Goal: Information Seeking & Learning: Learn about a topic

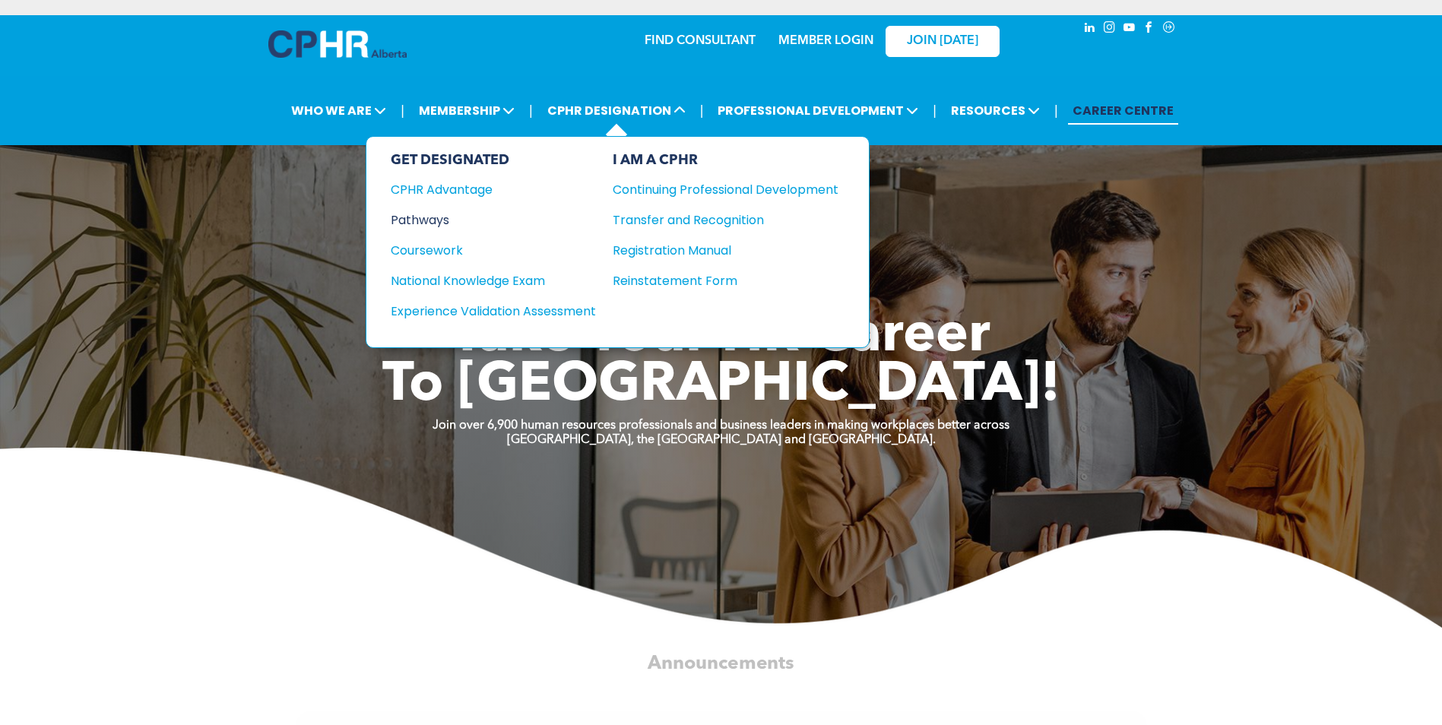
click at [434, 219] on div "Pathways" at bounding box center [483, 220] width 185 height 19
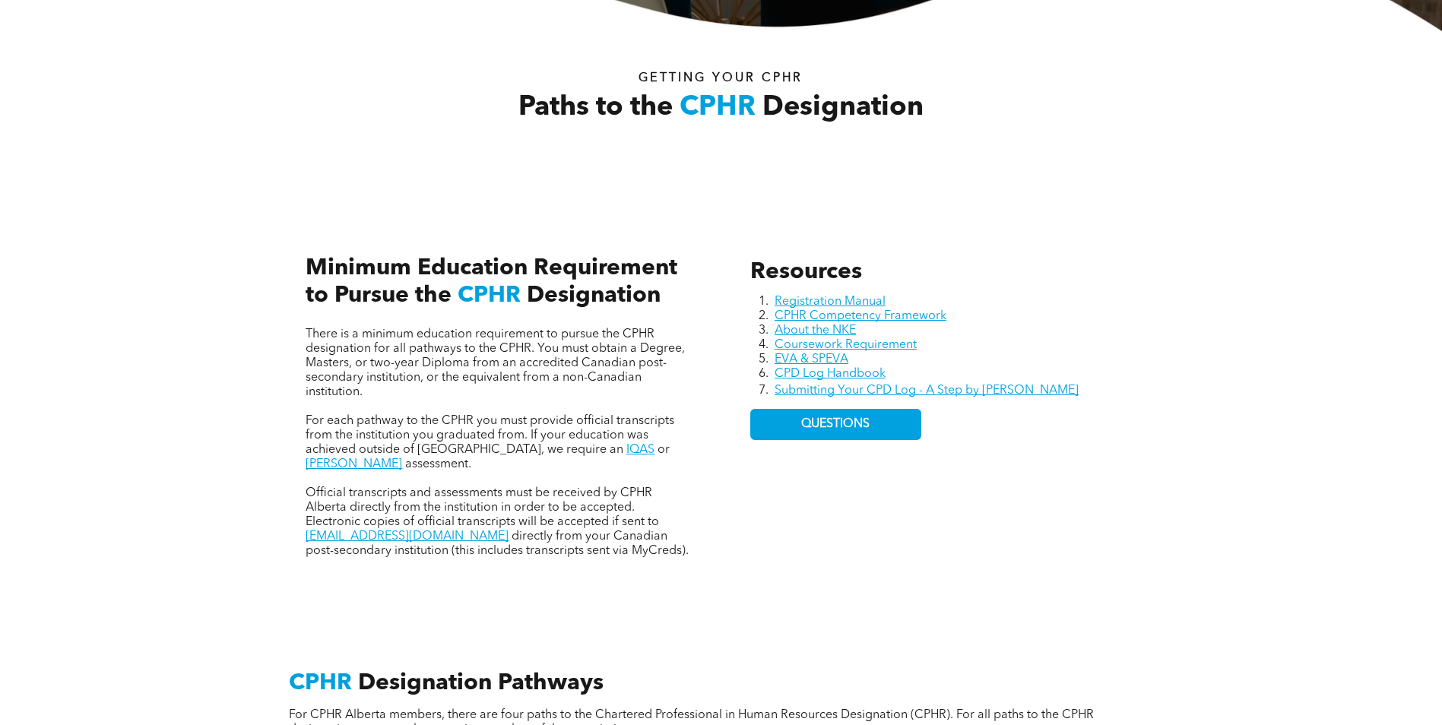
scroll to position [532, 0]
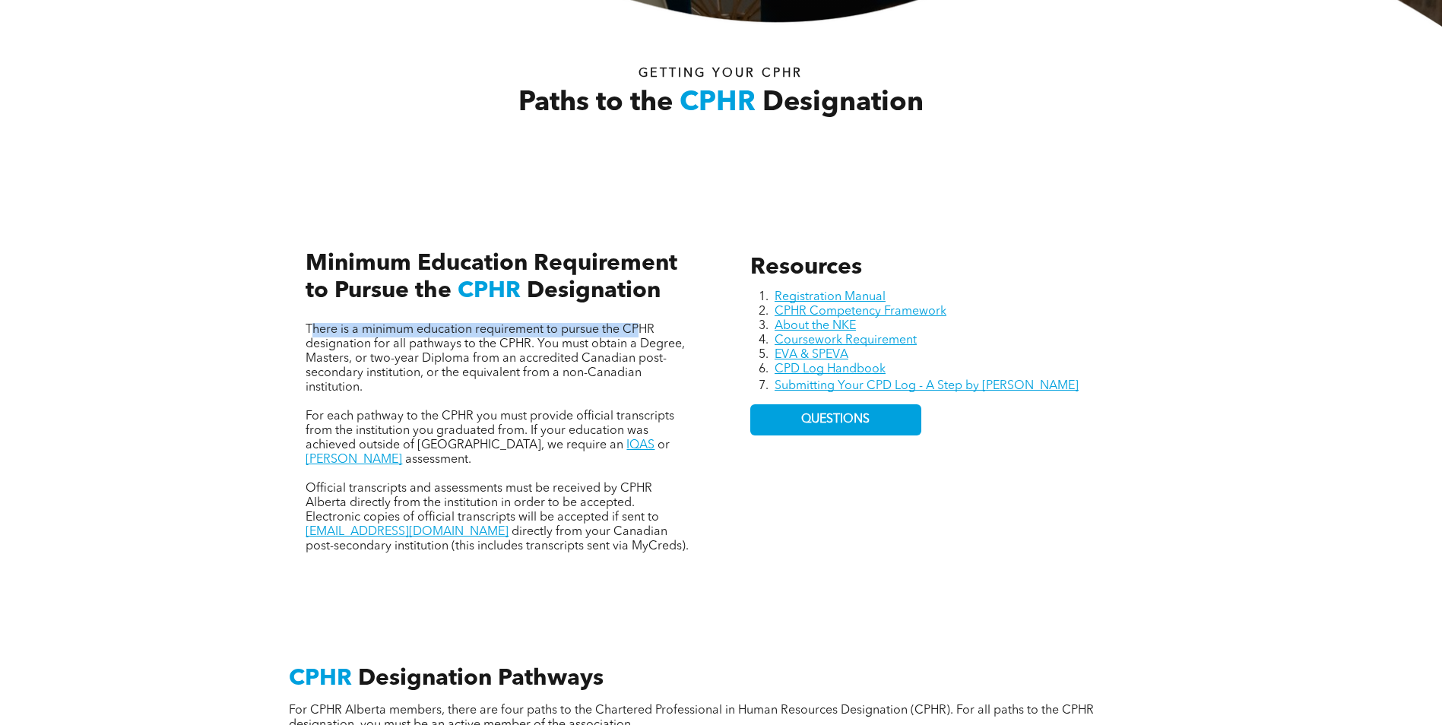
drag, startPoint x: 311, startPoint y: 331, endPoint x: 644, endPoint y: 330, distance: 333.0
click at [644, 330] on span "There is a minimum education requirement to pursue the CPHR designation for all…" at bounding box center [495, 359] width 379 height 70
drag, startPoint x: 348, startPoint y: 350, endPoint x: 652, endPoint y: 345, distance: 303.4
click at [652, 345] on span "There is a minimum education requirement to pursue the CPHR designation for all…" at bounding box center [495, 359] width 379 height 70
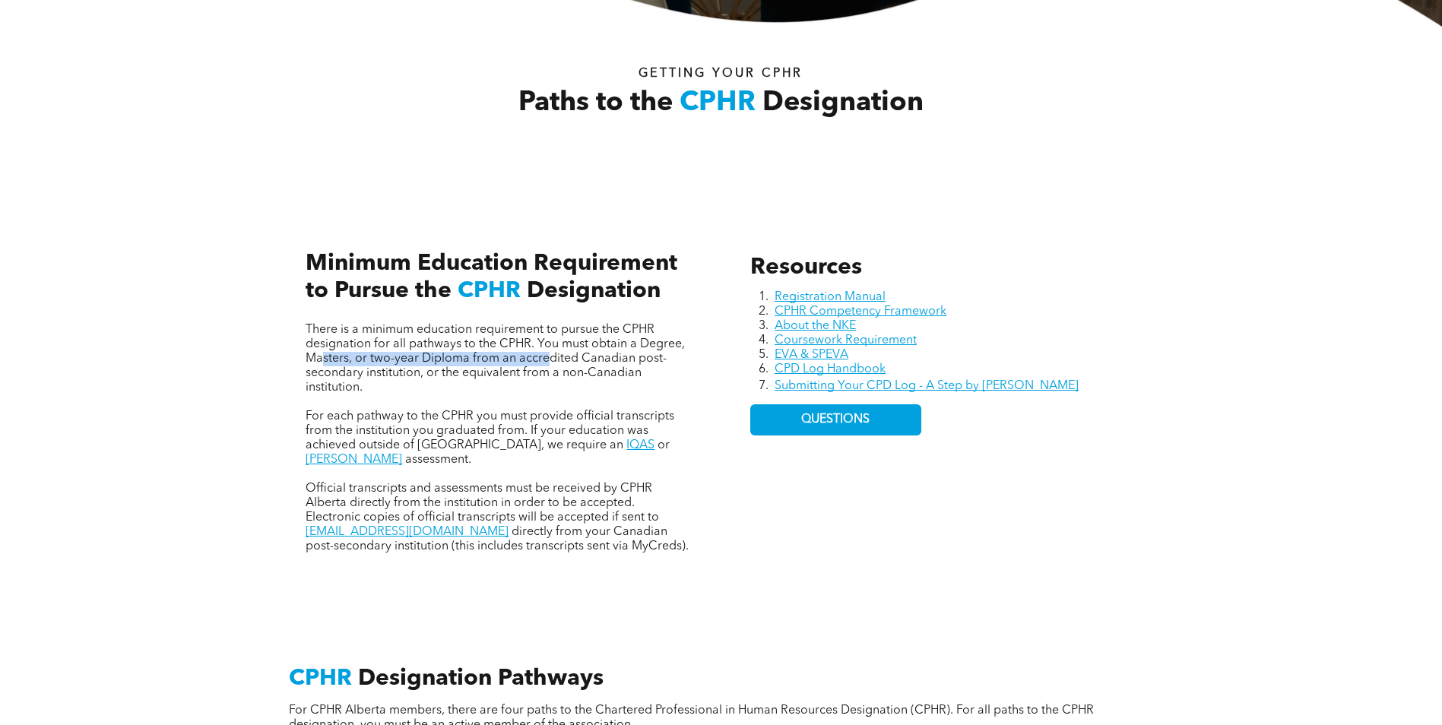
drag, startPoint x: 324, startPoint y: 360, endPoint x: 545, endPoint y: 360, distance: 221.2
click at [545, 360] on span "There is a minimum education requirement to pursue the CPHR designation for all…" at bounding box center [495, 359] width 379 height 70
drag, startPoint x: 545, startPoint y: 360, endPoint x: 674, endPoint y: 361, distance: 128.5
click at [674, 361] on p "There is a minimum education requirement to pursue the CPHR designation for all…" at bounding box center [499, 359] width 386 height 72
drag, startPoint x: 315, startPoint y: 379, endPoint x: 601, endPoint y: 370, distance: 286.0
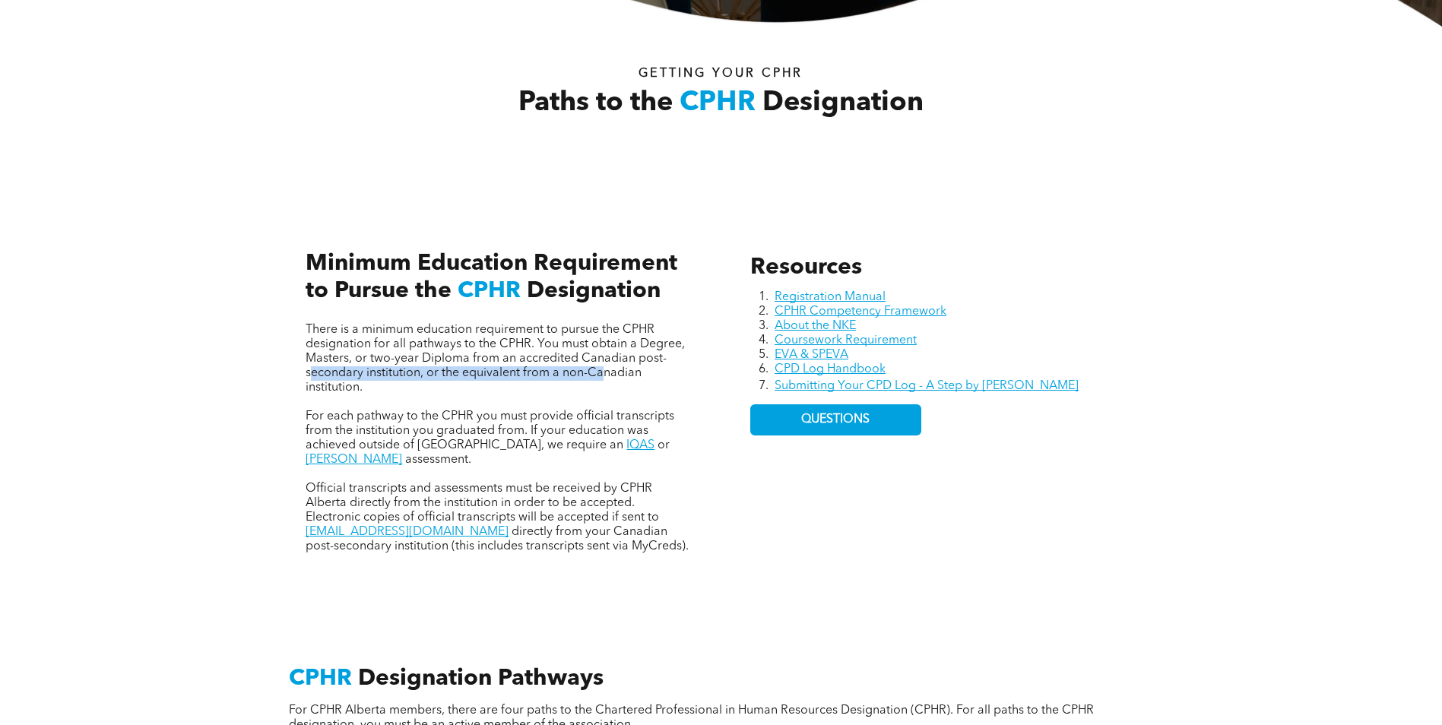
click at [601, 370] on span "There is a minimum education requirement to pursue the CPHR designation for all…" at bounding box center [495, 359] width 379 height 70
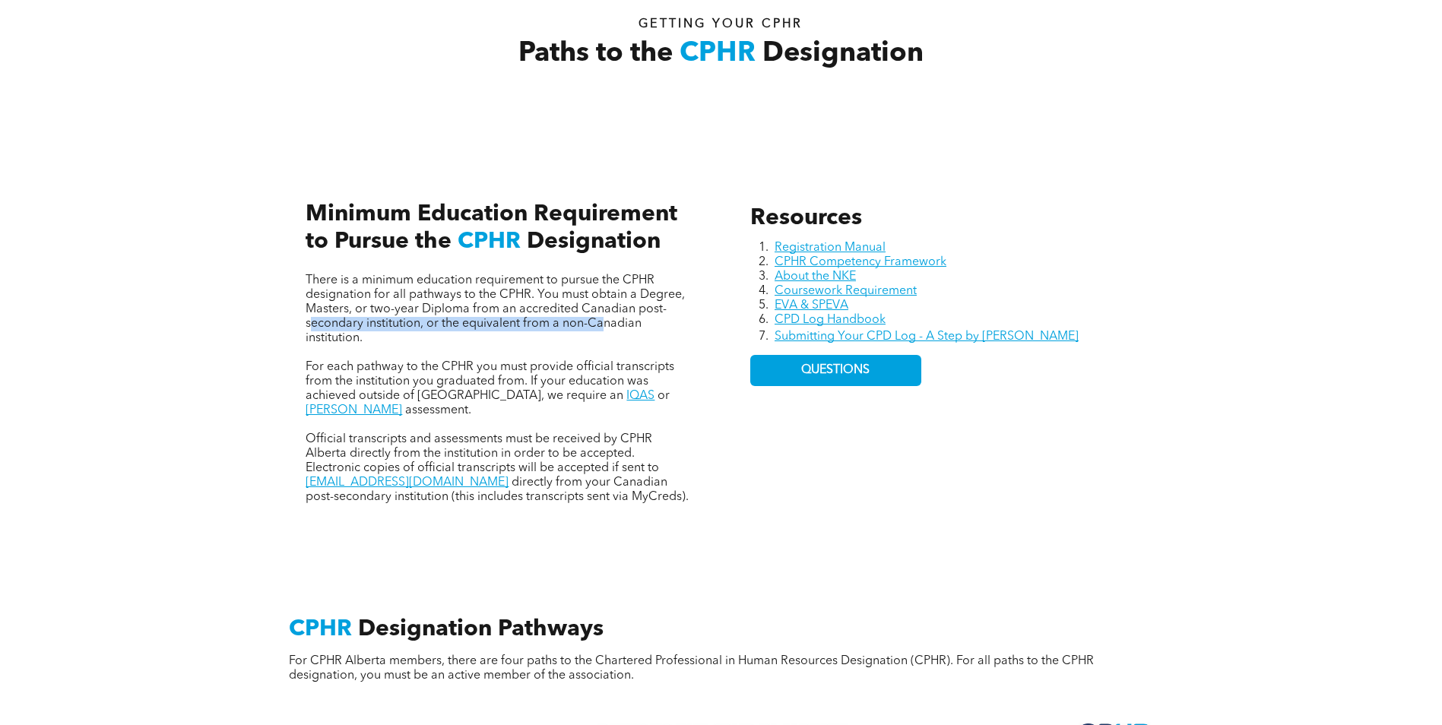
scroll to position [589, 0]
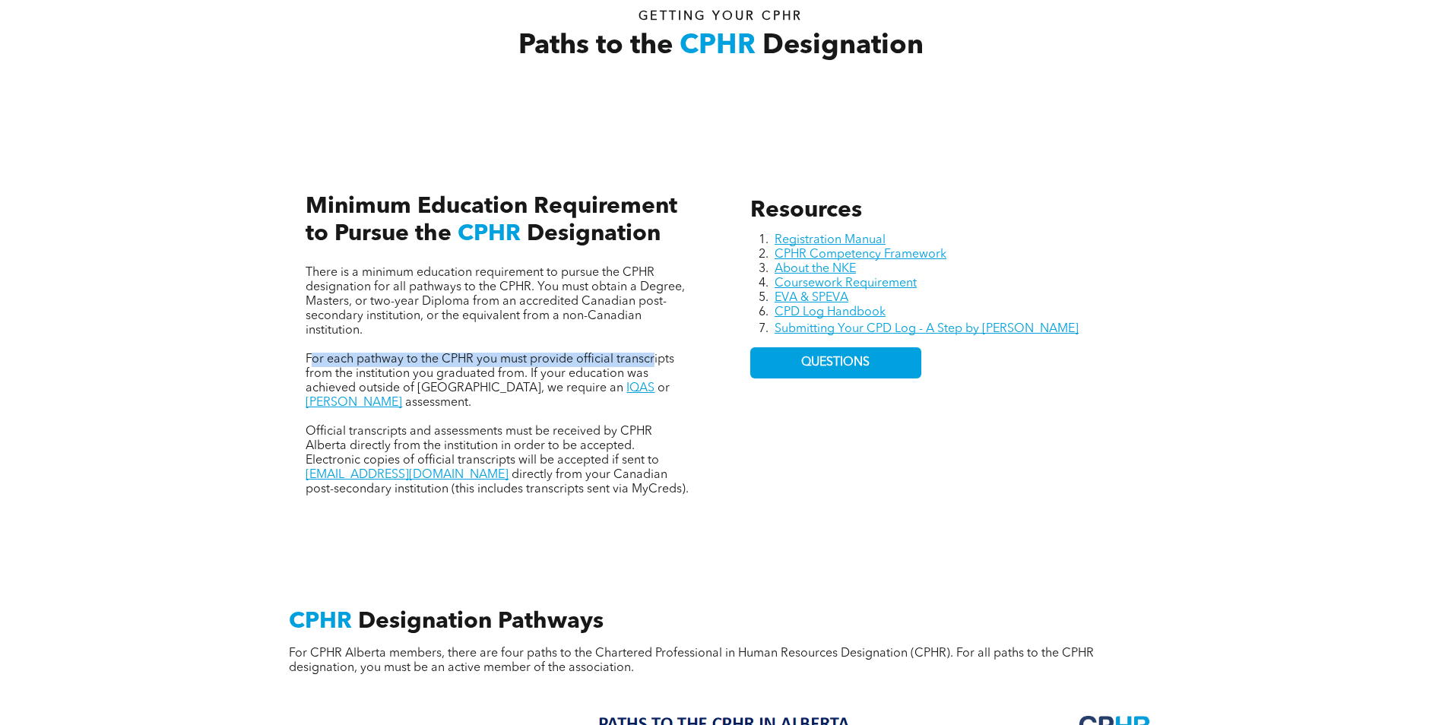
drag, startPoint x: 312, startPoint y: 355, endPoint x: 653, endPoint y: 360, distance: 340.6
click at [653, 360] on span "For each pathway to the CPHR you must provide official transcripts from the ins…" at bounding box center [490, 374] width 369 height 41
drag, startPoint x: 312, startPoint y: 374, endPoint x: 646, endPoint y: 376, distance: 333.8
click at [646, 376] on span "For each pathway to the CPHR you must provide official transcripts from the ins…" at bounding box center [490, 374] width 369 height 41
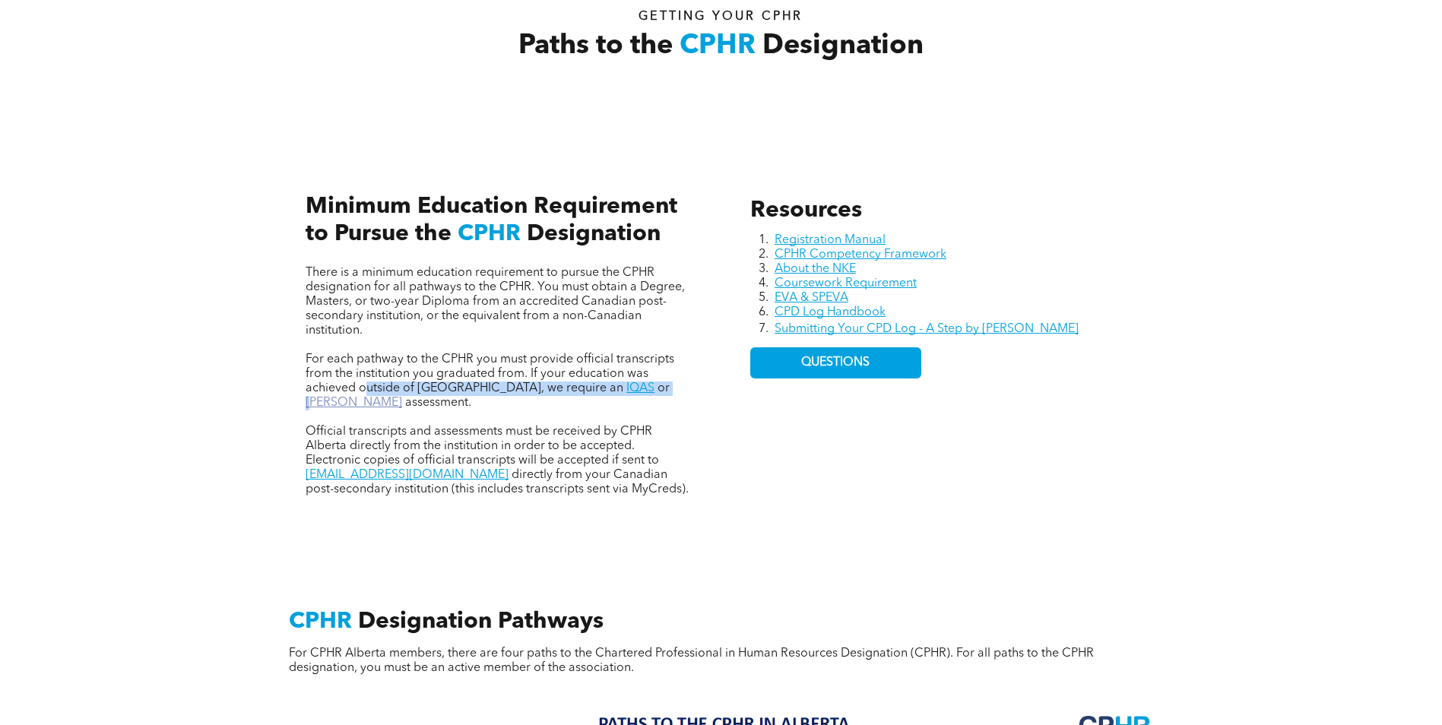
drag, startPoint x: 370, startPoint y: 389, endPoint x: 601, endPoint y: 390, distance: 230.4
click at [601, 390] on p "For each pathway to the CPHR you must provide official transcripts from the ins…" at bounding box center [499, 382] width 386 height 58
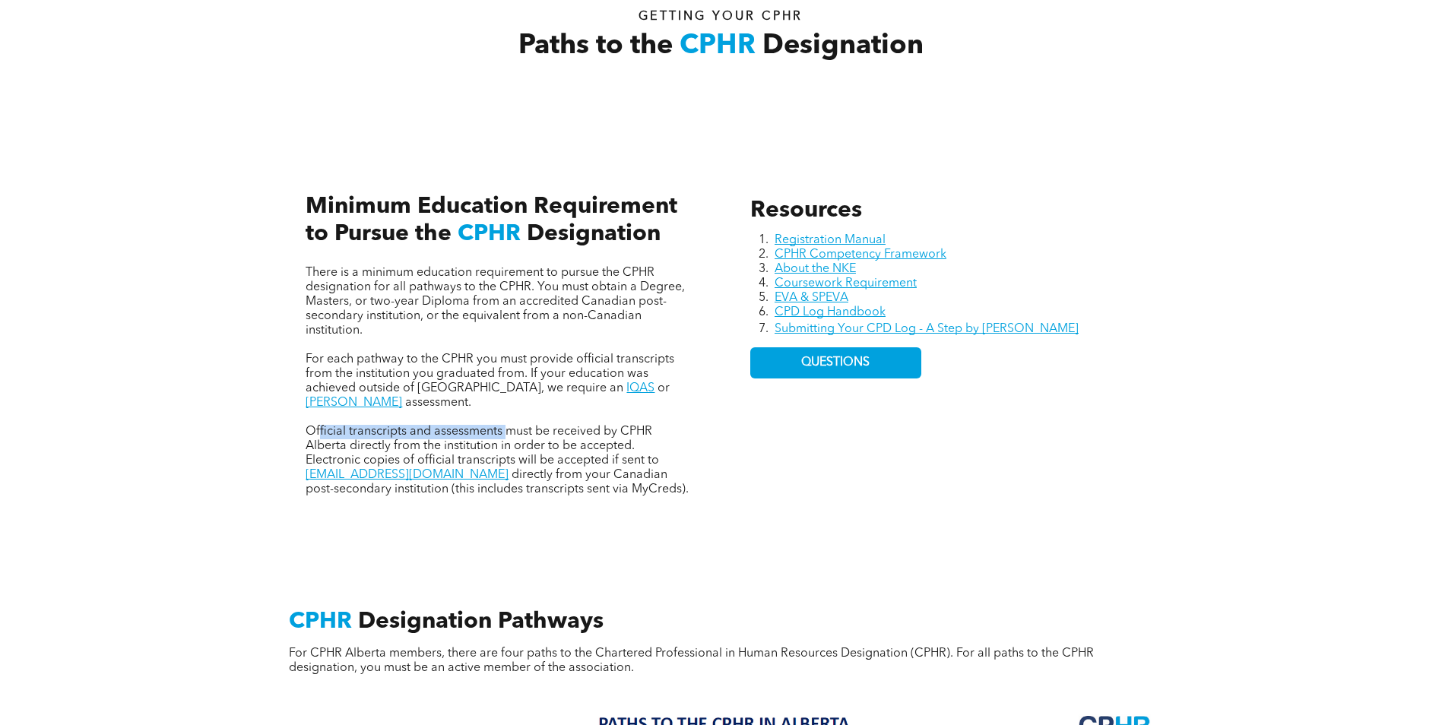
drag, startPoint x: 319, startPoint y: 415, endPoint x: 506, endPoint y: 419, distance: 187.8
click at [506, 426] on span "Official transcripts and assessments must be received by CPHR Alberta directly …" at bounding box center [483, 446] width 354 height 41
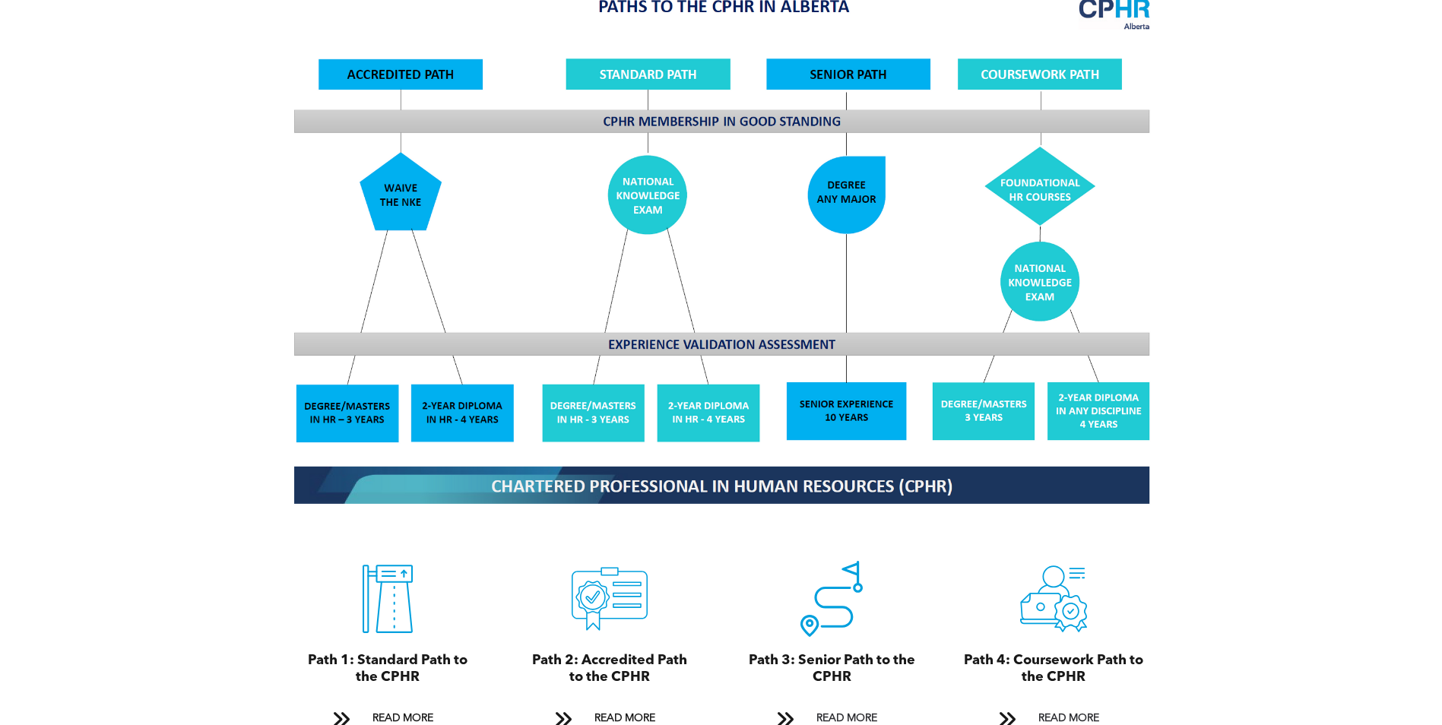
scroll to position [1312, 0]
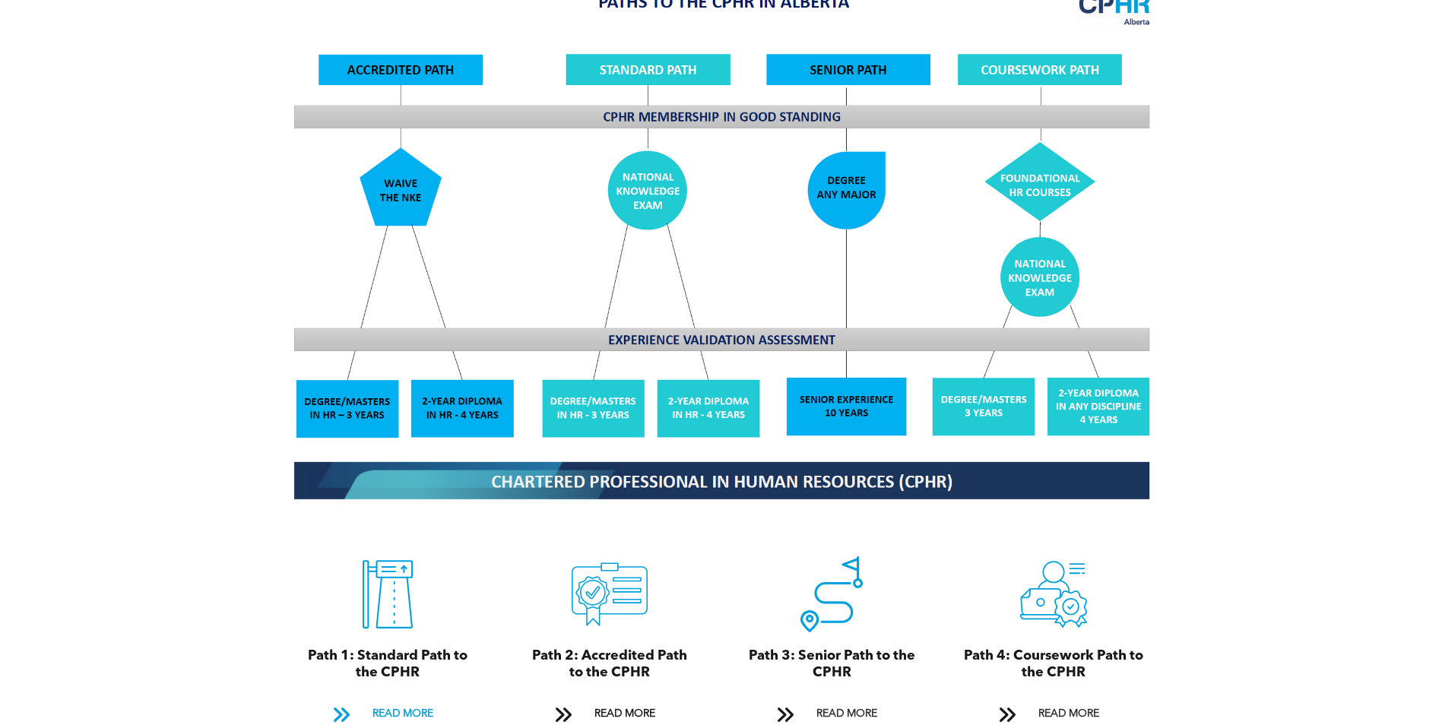
click at [415, 700] on span "READ MORE" at bounding box center [402, 714] width 71 height 28
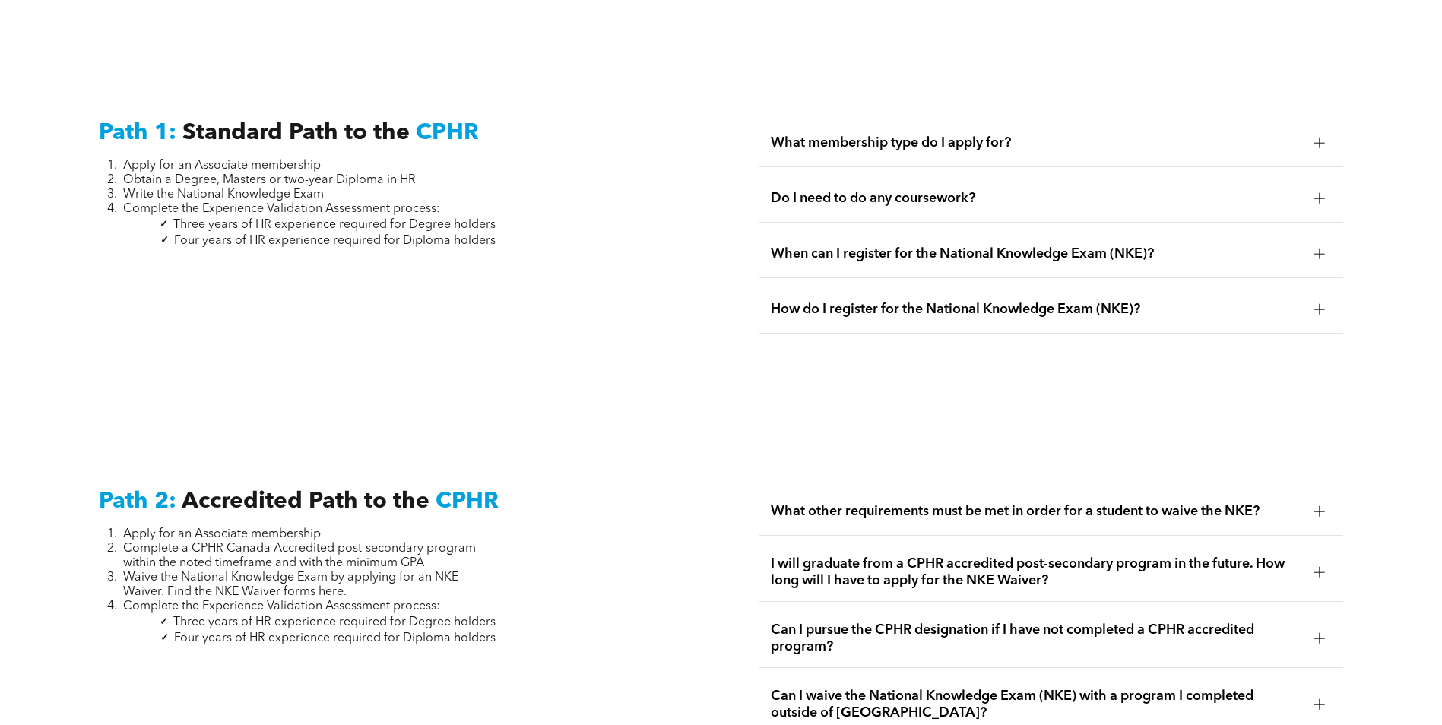
scroll to position [2115, 0]
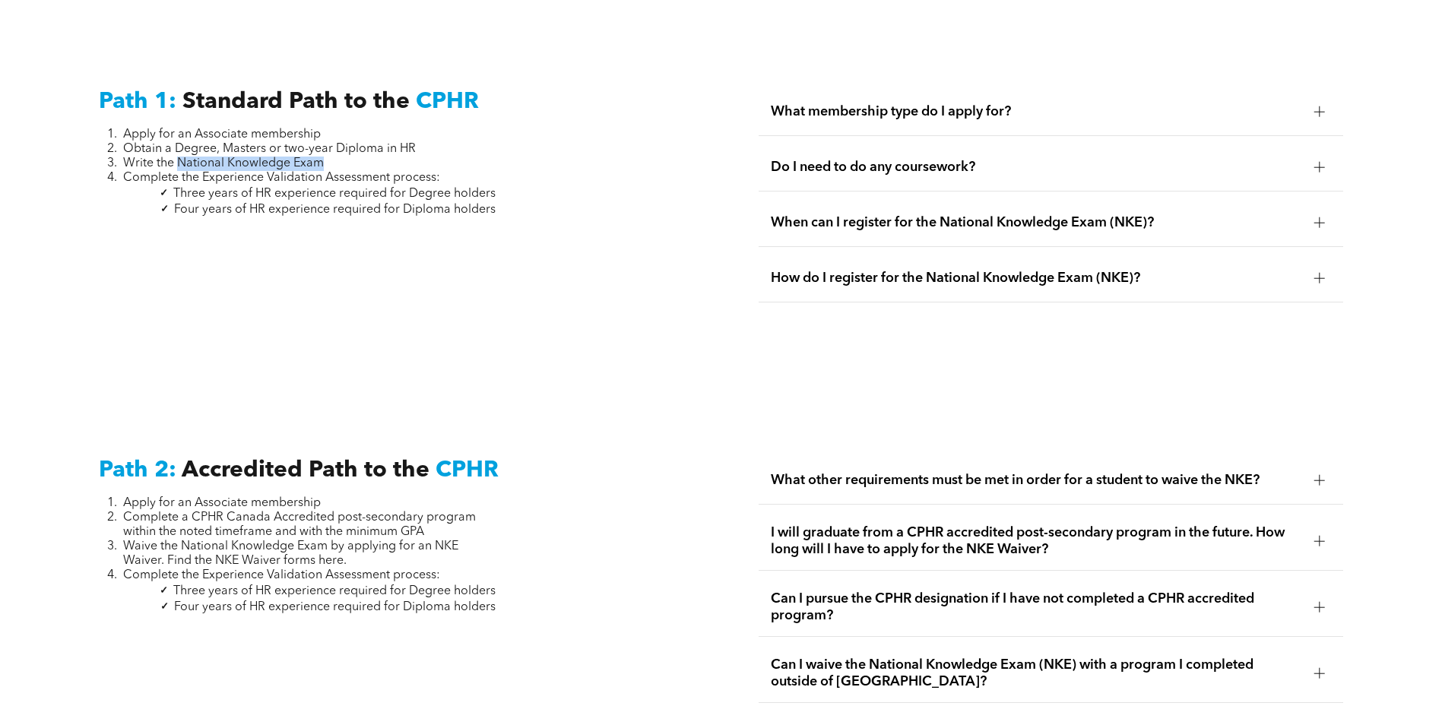
drag, startPoint x: 332, startPoint y: 144, endPoint x: 177, endPoint y: 144, distance: 155.1
click at [177, 157] on li "Write the National Knowledge Exam" at bounding box center [309, 164] width 373 height 14
copy span "National Knowledge Exam"
drag, startPoint x: 189, startPoint y: 178, endPoint x: 477, endPoint y: 177, distance: 288.2
click at [477, 188] on span "Three years of HR experience required for Degree holders" at bounding box center [334, 194] width 322 height 12
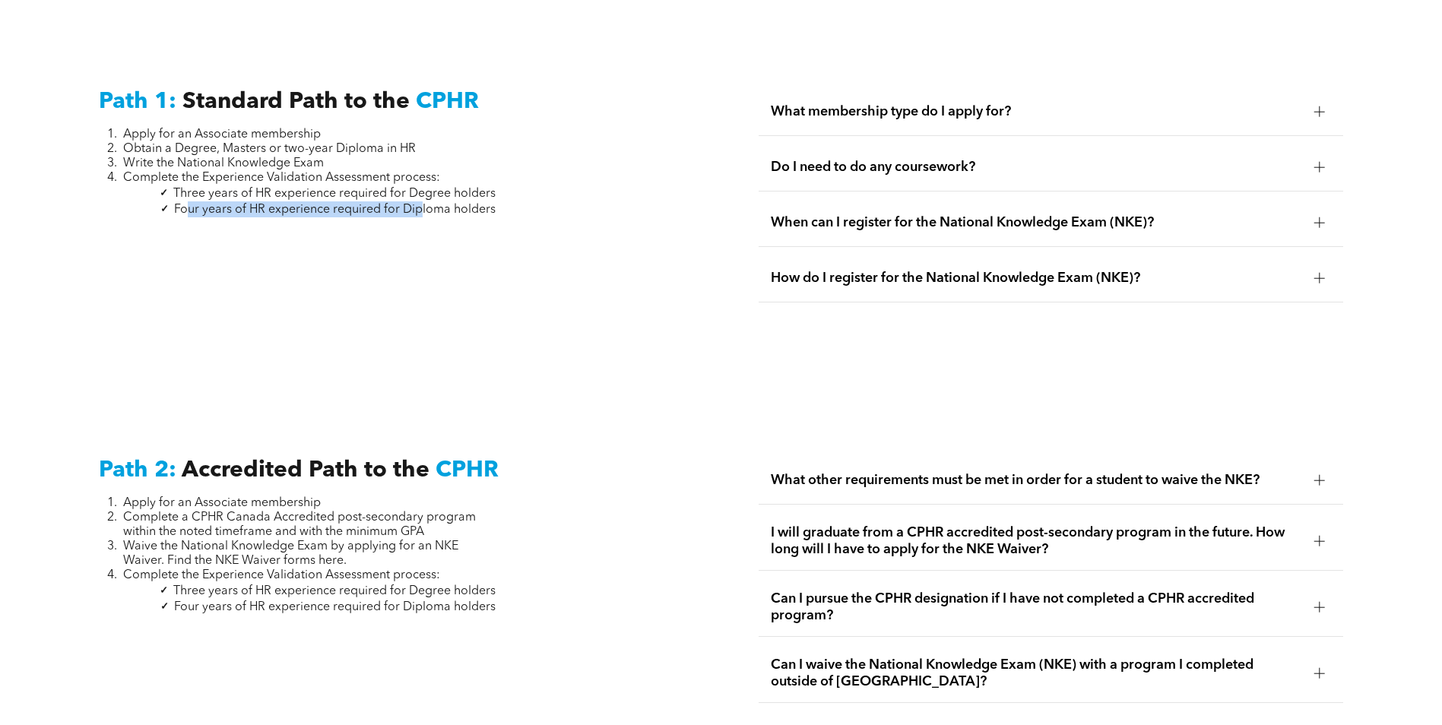
drag, startPoint x: 191, startPoint y: 189, endPoint x: 423, endPoint y: 196, distance: 232.0
click at [423, 204] on span "Four years of HR experience required for Diploma holders" at bounding box center [335, 210] width 322 height 12
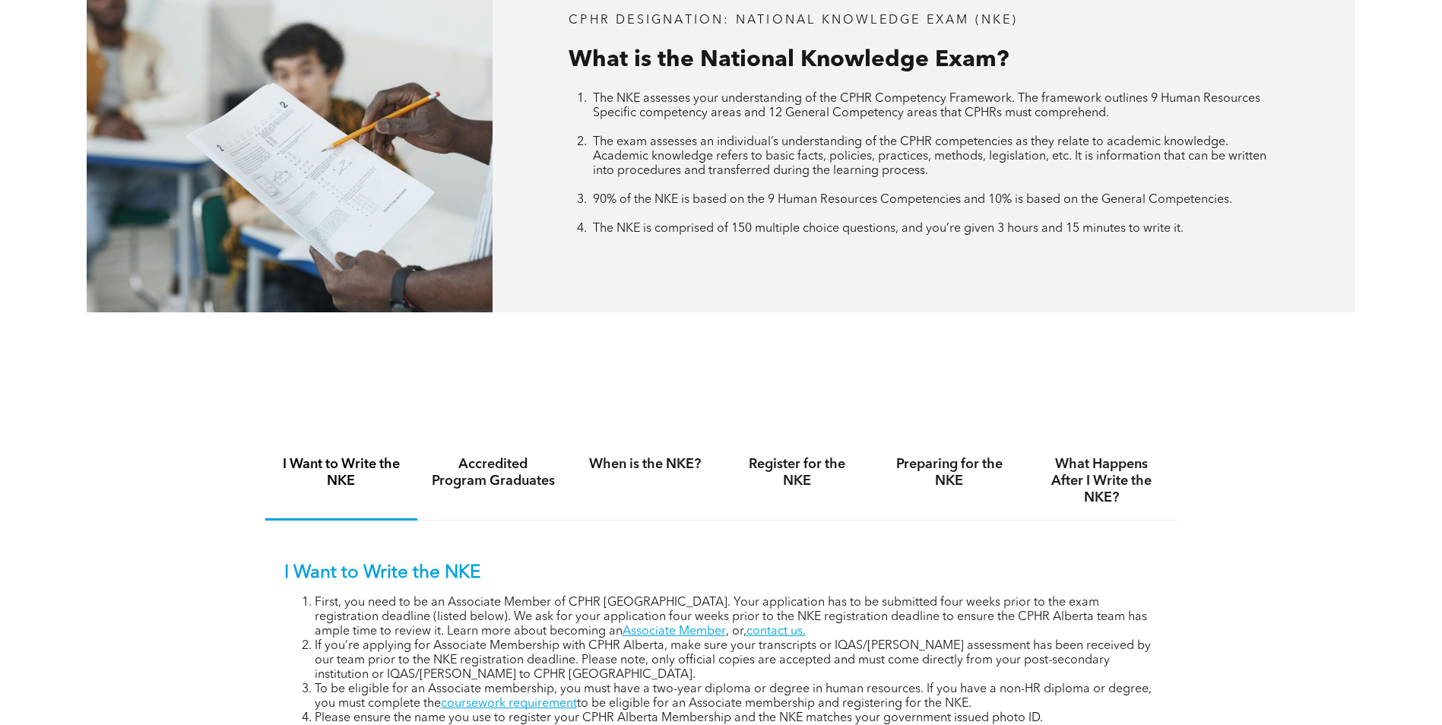
scroll to position [950, 0]
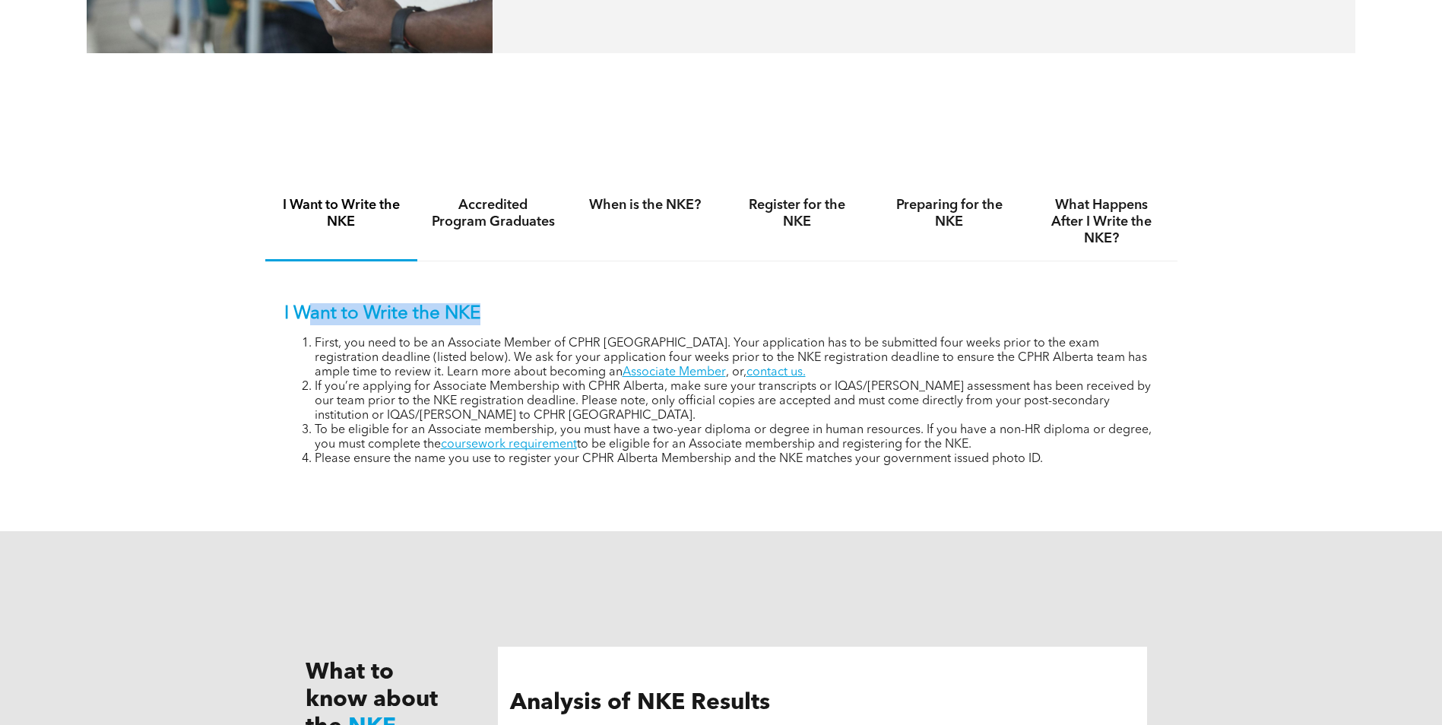
drag, startPoint x: 306, startPoint y: 321, endPoint x: 499, endPoint y: 320, distance: 193.1
click at [499, 320] on p "I Want to Write the NKE" at bounding box center [721, 314] width 874 height 22
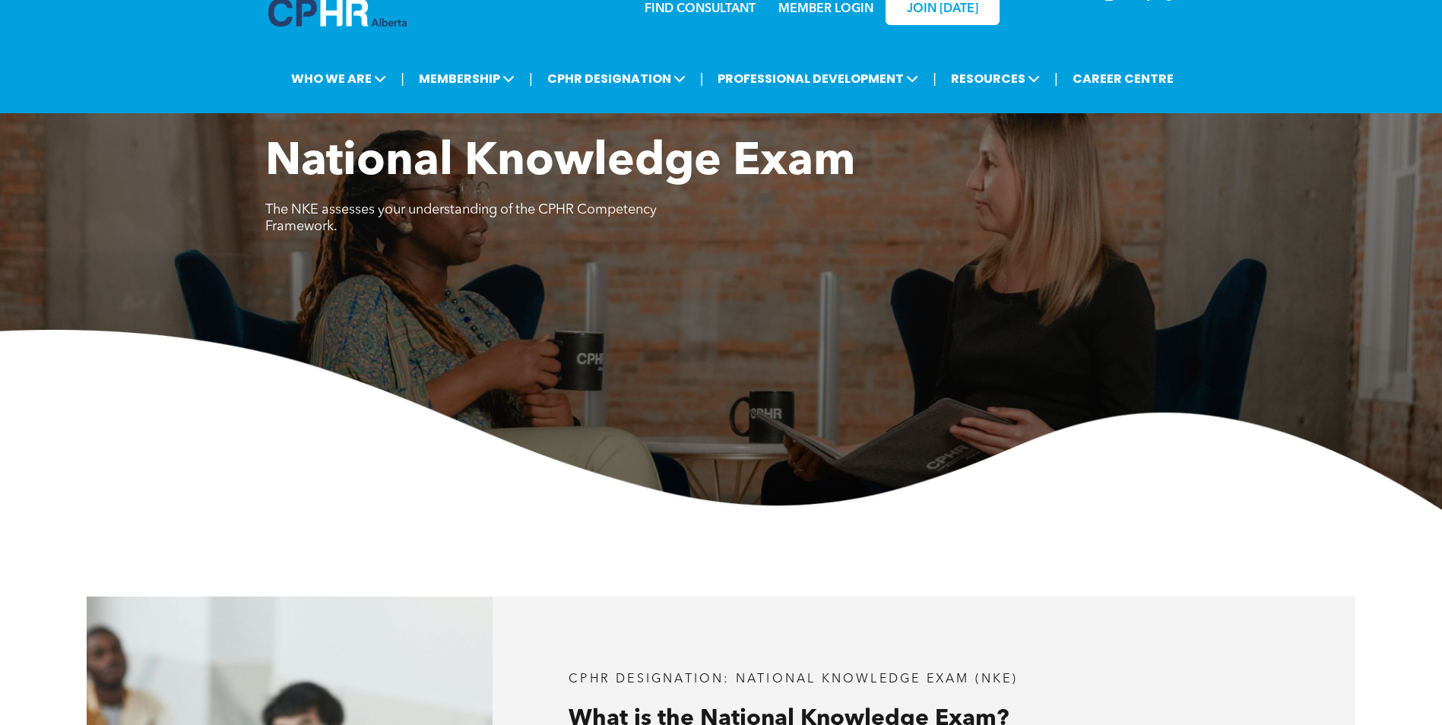
scroll to position [0, 0]
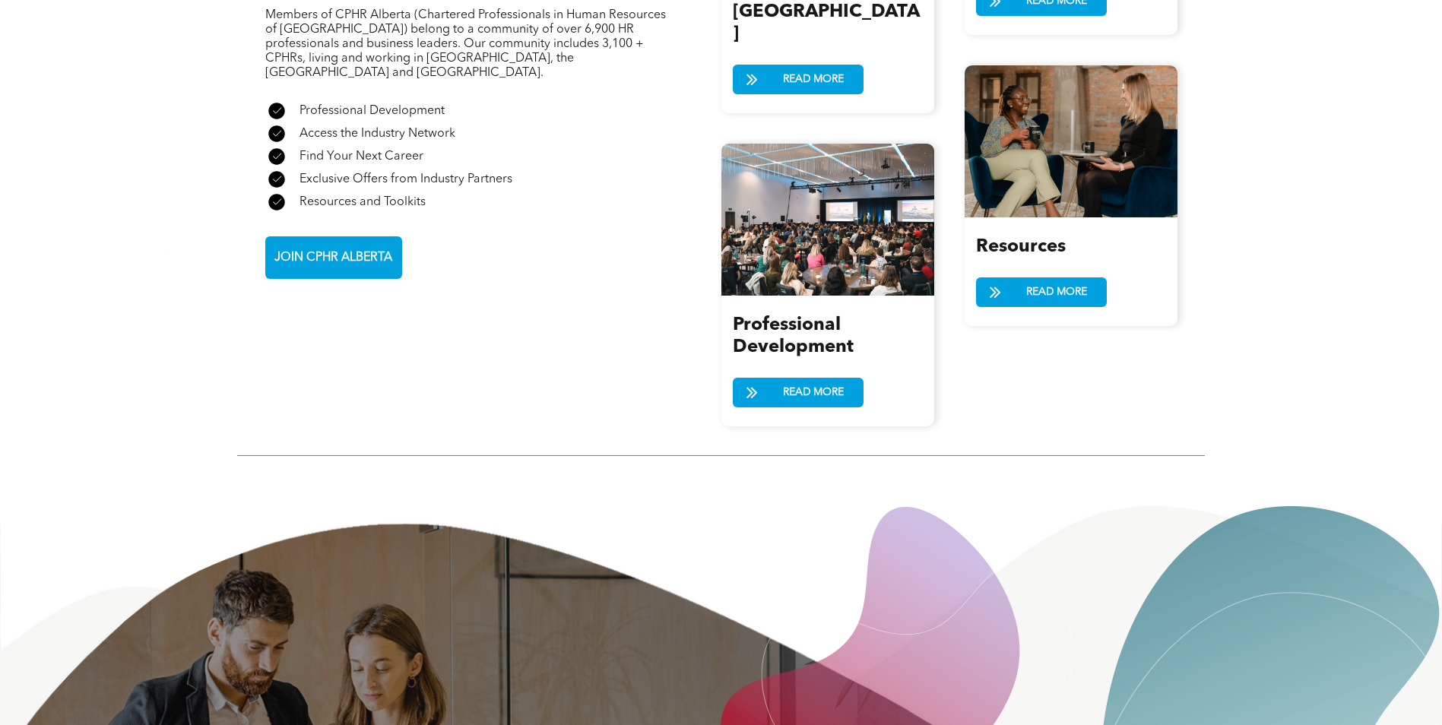
scroll to position [1711, 0]
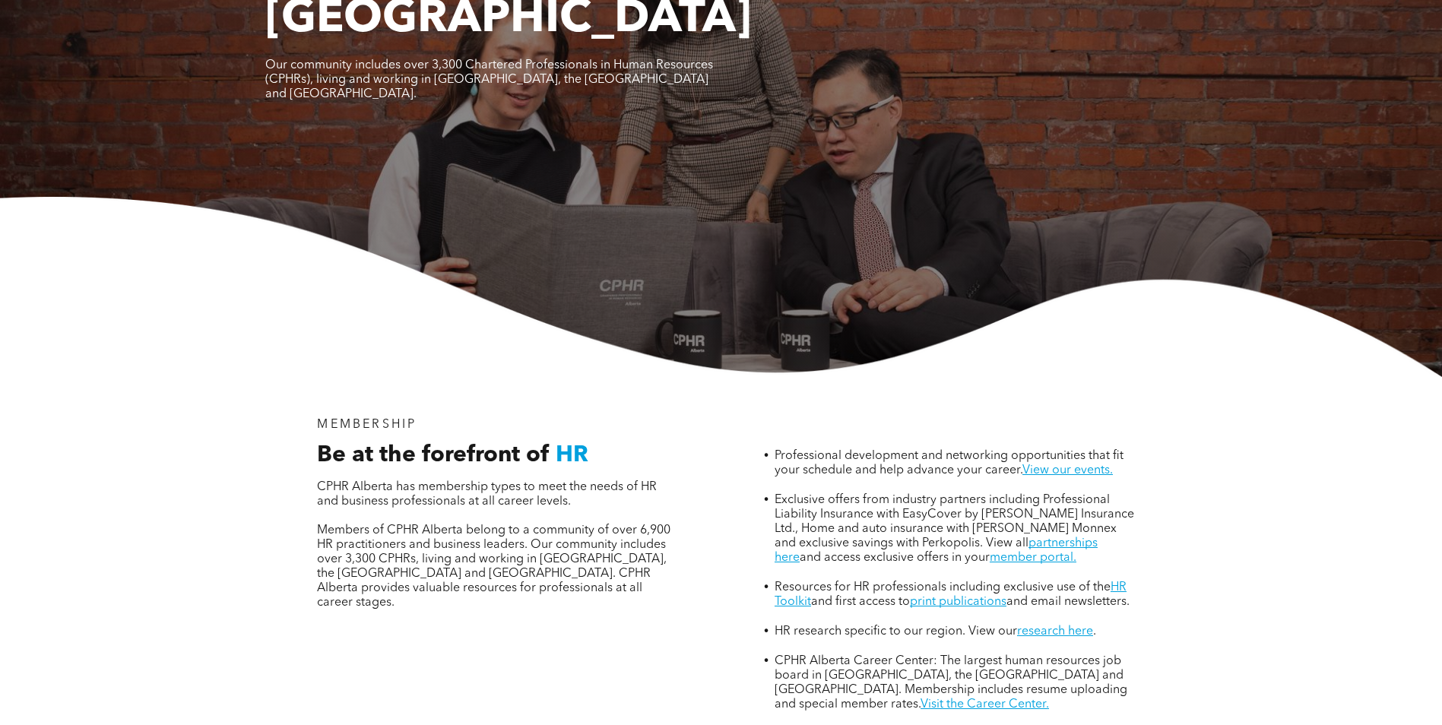
scroll to position [380, 0]
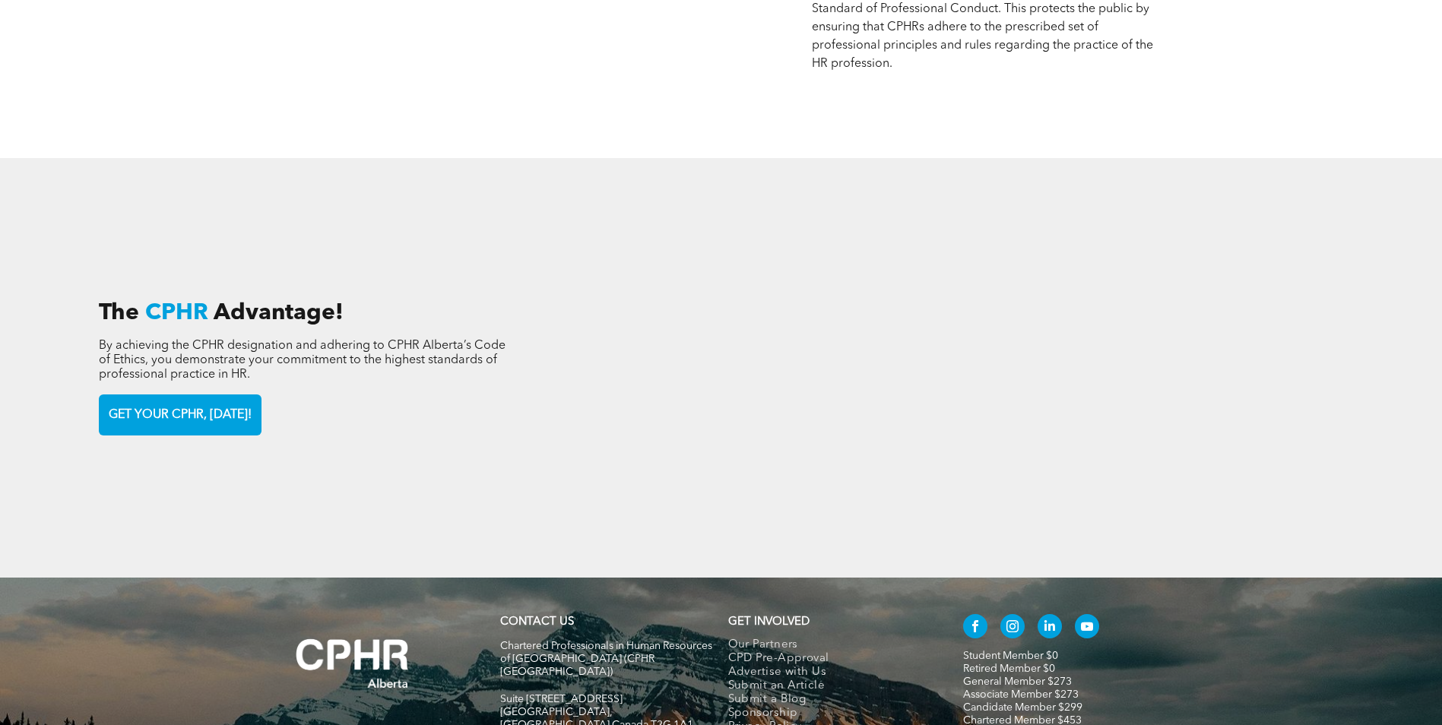
scroll to position [2224, 0]
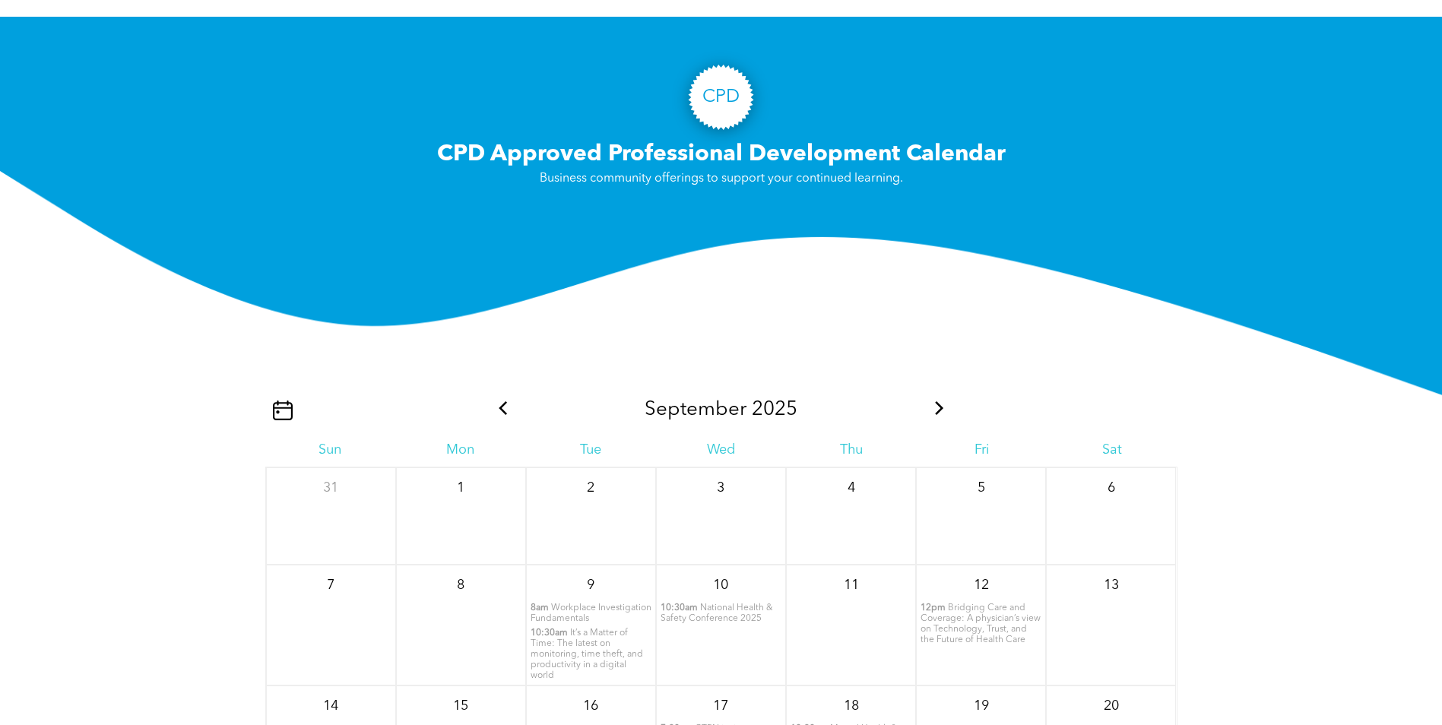
scroll to position [1597, 0]
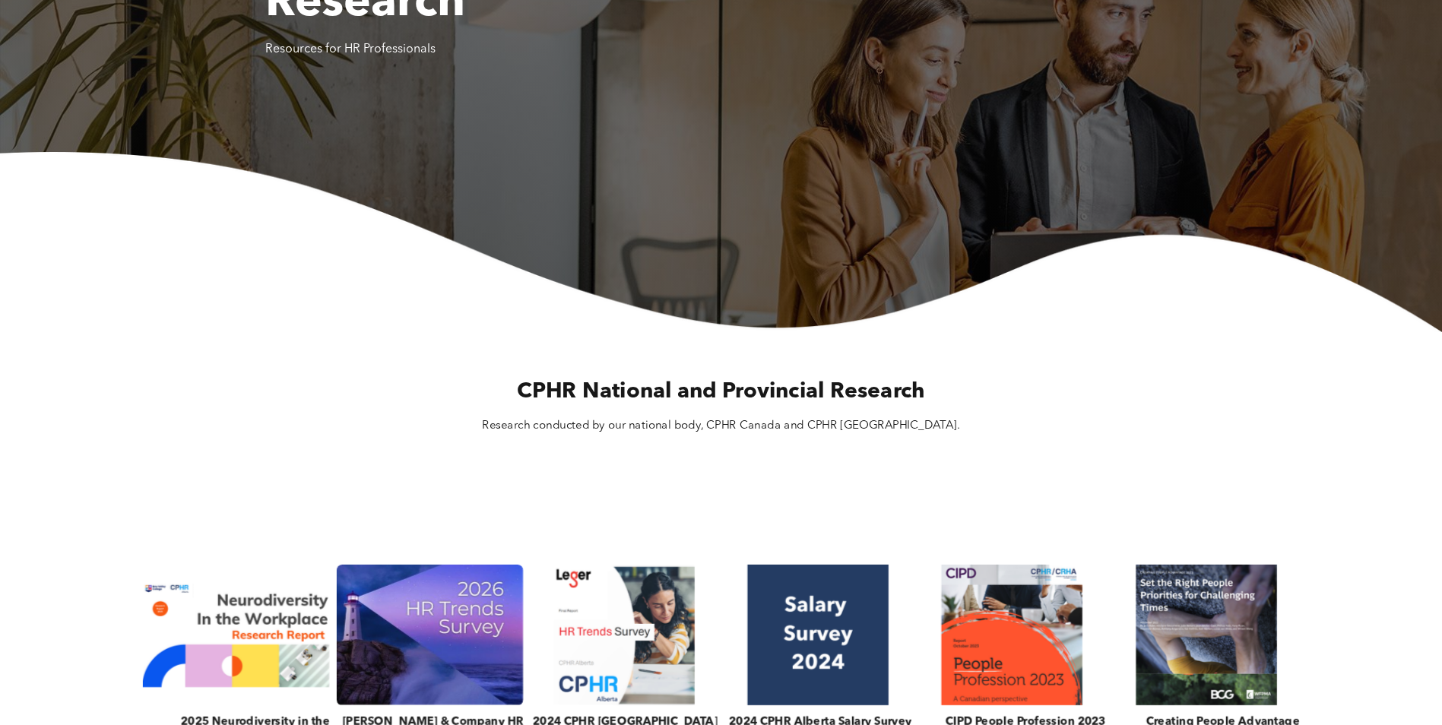
scroll to position [399, 0]
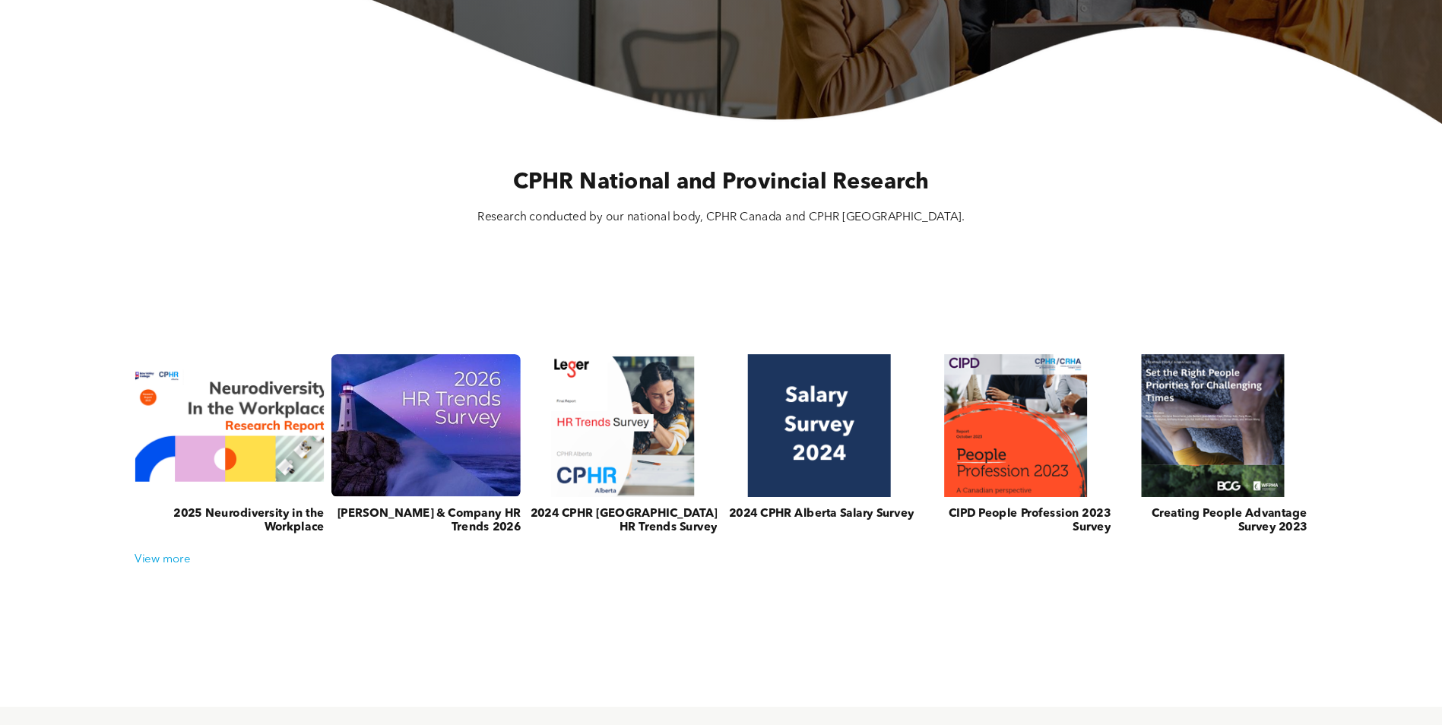
click at [292, 523] on h3 "2025 Neurodiversity in the Workplace" at bounding box center [229, 521] width 189 height 27
click at [254, 425] on link at bounding box center [229, 425] width 201 height 151
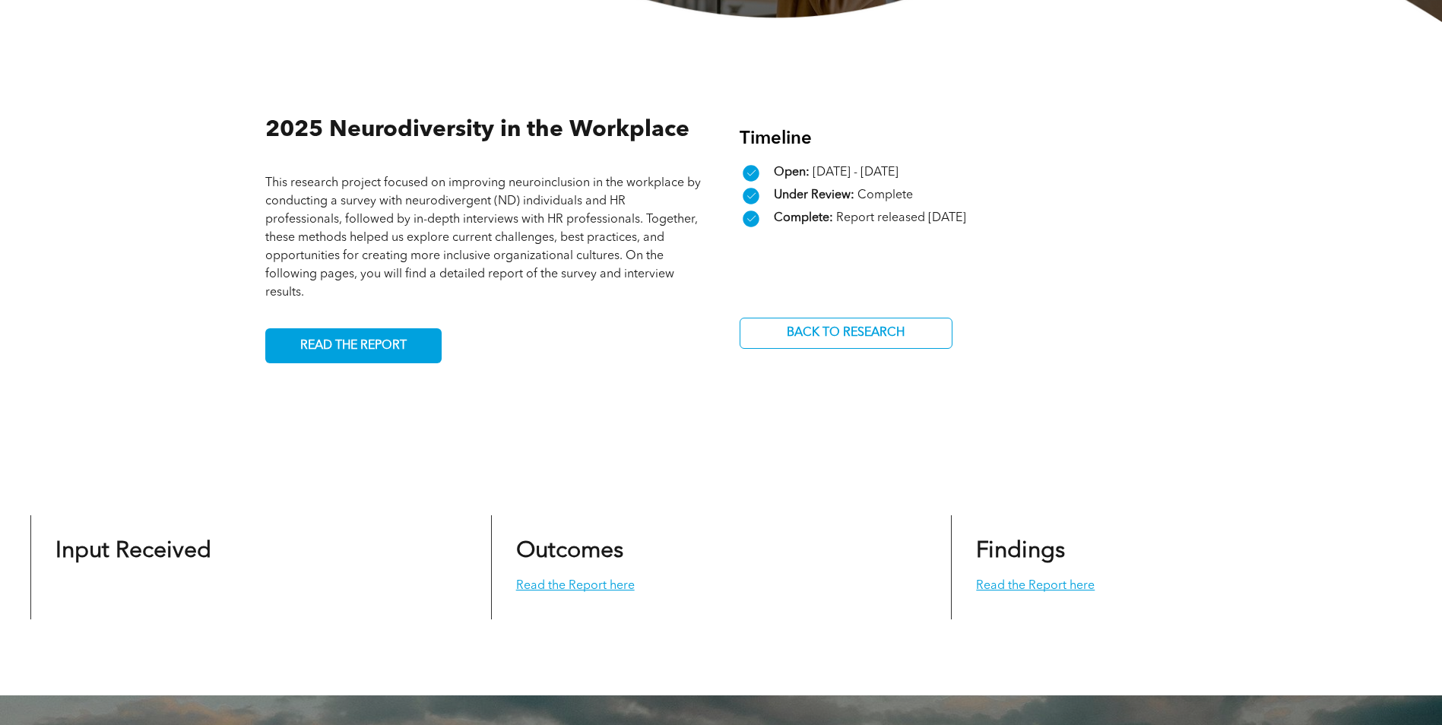
scroll to position [475, 0]
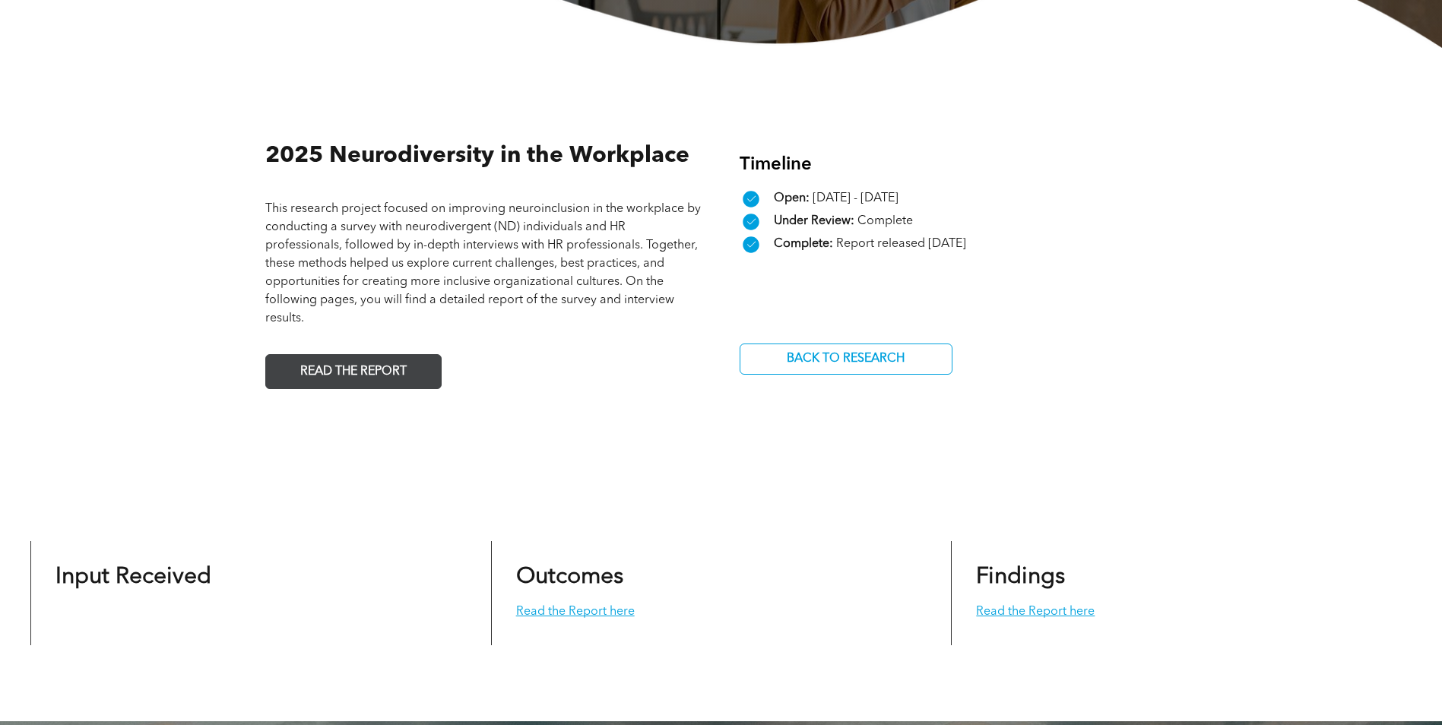
click at [398, 369] on span "READ THE REPORT" at bounding box center [353, 372] width 117 height 30
